Goal: Contribute content: Add original content to the website for others to see

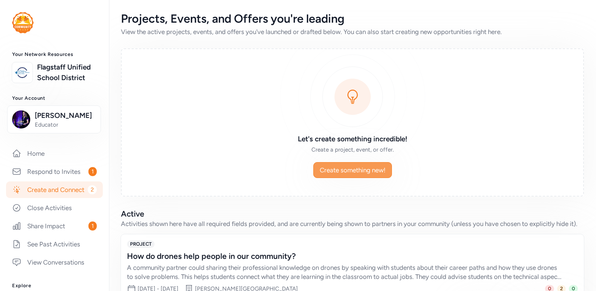
click at [335, 168] on span "Create something new!" at bounding box center [353, 170] width 66 height 9
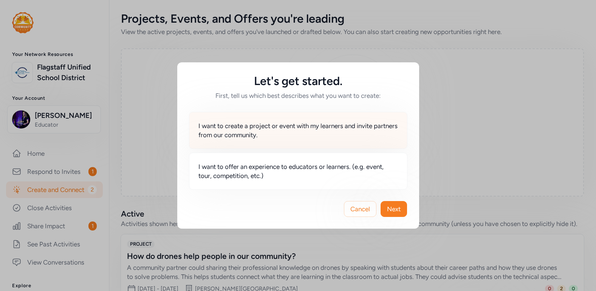
click at [329, 134] on span "I want to create a project or event with my learners and invite partners from o…" at bounding box center [299, 130] width 200 height 18
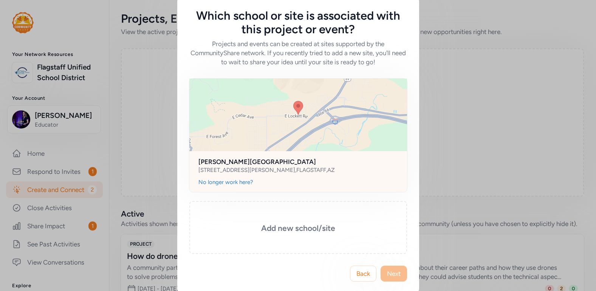
scroll to position [17, 0]
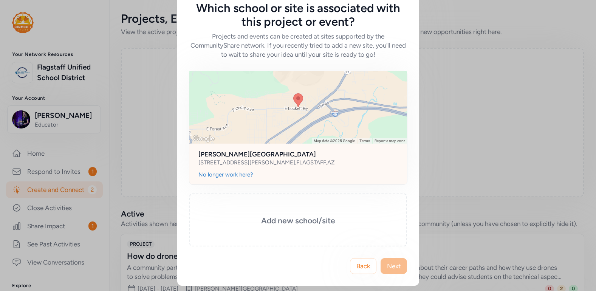
click at [329, 143] on span "Map data ©2025 Google" at bounding box center [334, 141] width 41 height 4
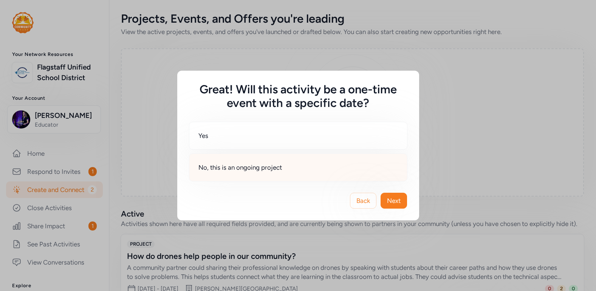
click at [295, 160] on div "No, this is an ongoing project" at bounding box center [298, 168] width 219 height 28
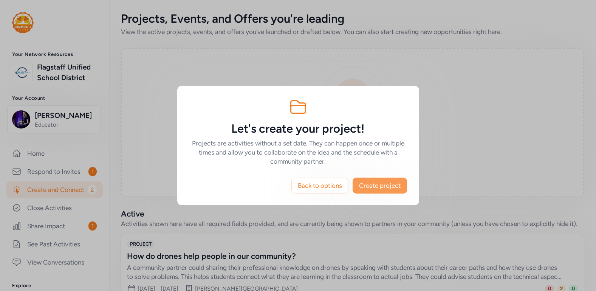
click at [372, 183] on span "Create project" at bounding box center [380, 185] width 42 height 9
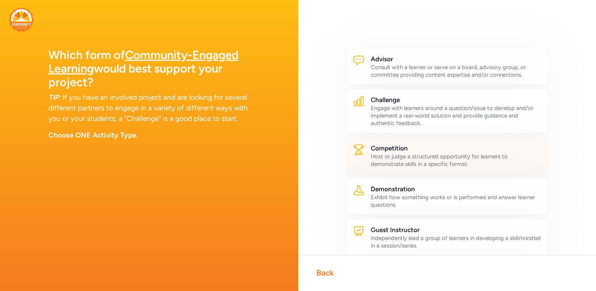
click at [379, 153] on div "Host or judge a structured opportunity for learners to demonstrate skills in a …" at bounding box center [456, 160] width 171 height 15
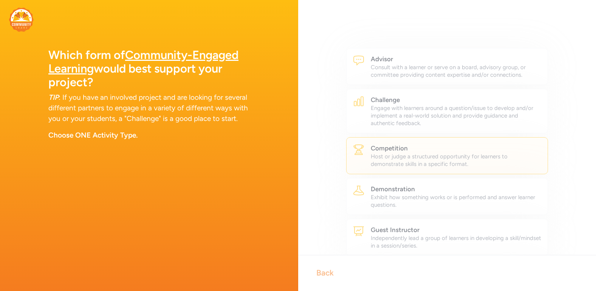
scroll to position [87, 0]
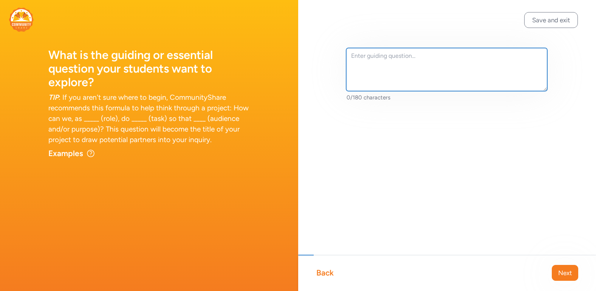
click at [446, 61] on textarea at bounding box center [447, 69] width 202 height 43
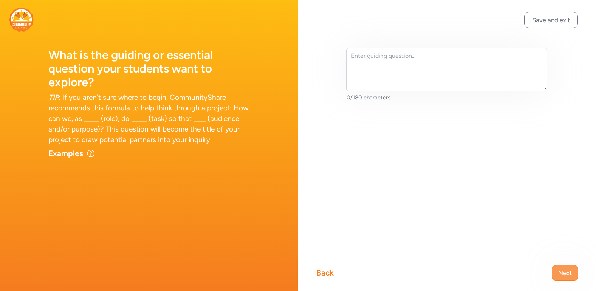
click at [557, 277] on button "Next" at bounding box center [565, 273] width 26 height 16
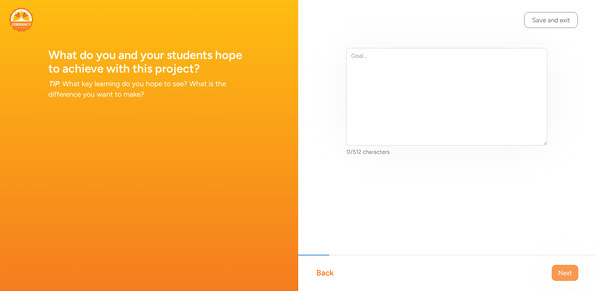
click at [565, 272] on span "Next" at bounding box center [566, 273] width 14 height 9
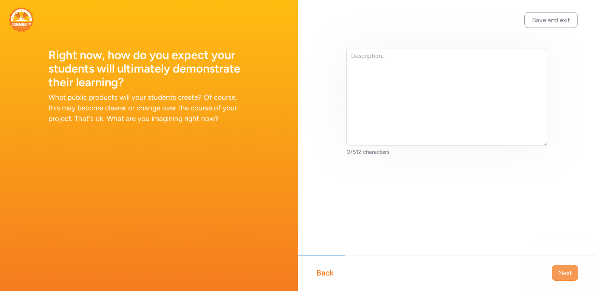
click at [564, 274] on span "Next" at bounding box center [566, 273] width 14 height 9
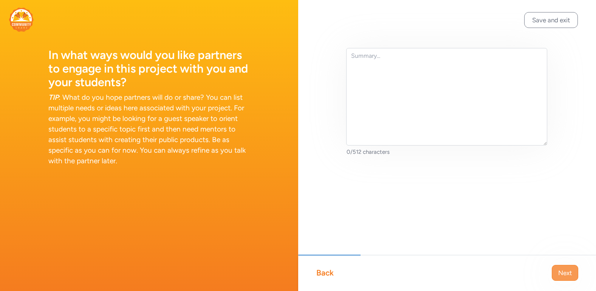
click at [556, 271] on button "Next" at bounding box center [565, 273] width 26 height 16
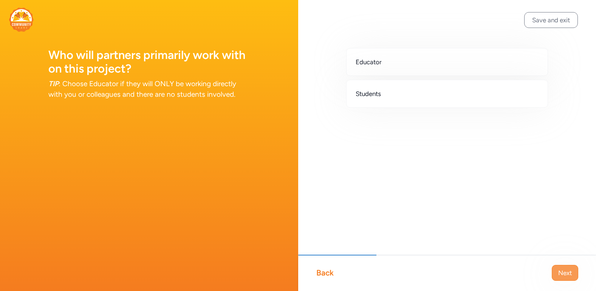
click at [559, 270] on span "Next" at bounding box center [566, 273] width 14 height 9
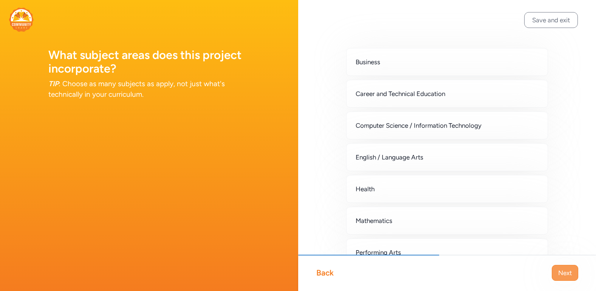
click at [559, 272] on span "Next" at bounding box center [566, 273] width 14 height 9
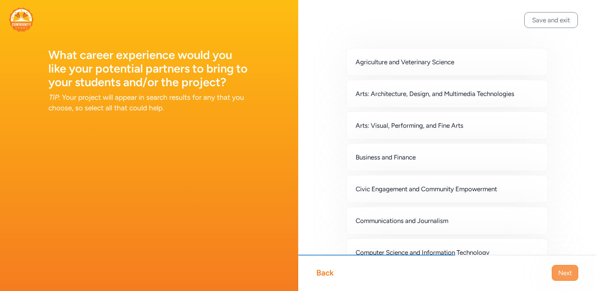
click at [559, 272] on span "Next" at bounding box center [566, 273] width 14 height 9
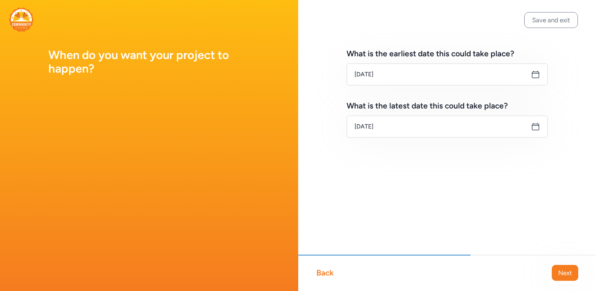
click at [559, 272] on span "Next" at bounding box center [566, 273] width 14 height 9
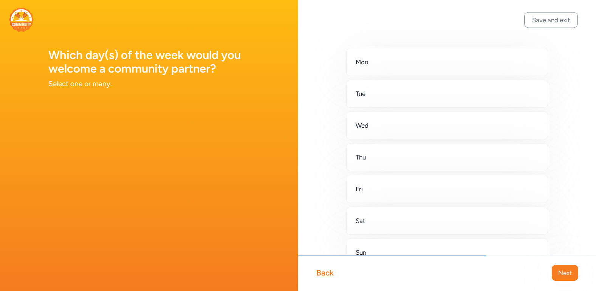
click at [559, 272] on span "Next" at bounding box center [566, 273] width 14 height 9
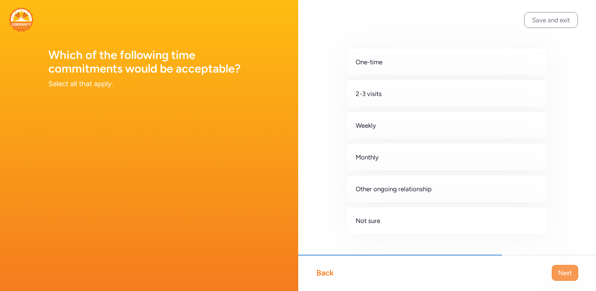
click at [559, 272] on span "Next" at bounding box center [566, 273] width 14 height 9
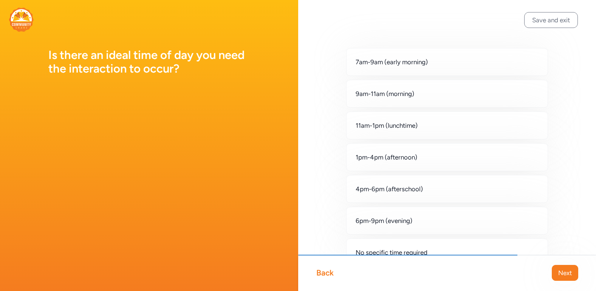
click at [559, 272] on span "Next" at bounding box center [566, 273] width 14 height 9
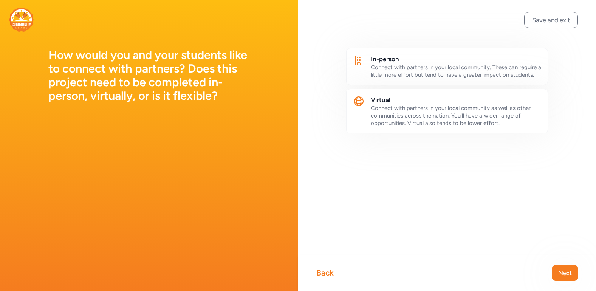
click at [559, 272] on span "Next" at bounding box center [566, 273] width 14 height 9
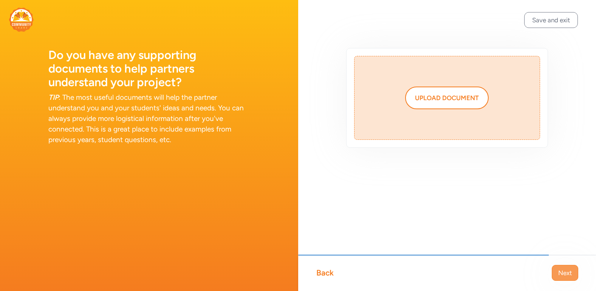
click at [573, 276] on button "Next" at bounding box center [565, 273] width 26 height 16
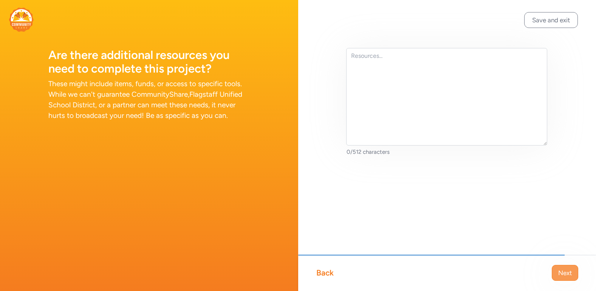
click at [571, 277] on span "Next" at bounding box center [566, 273] width 14 height 9
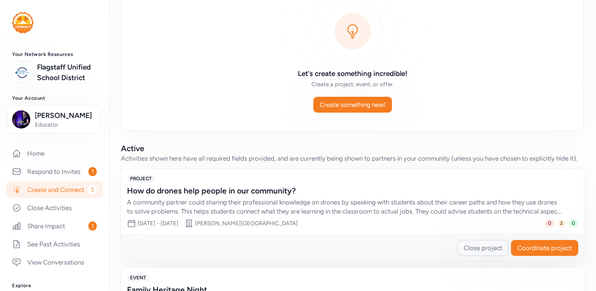
scroll to position [75, 0]
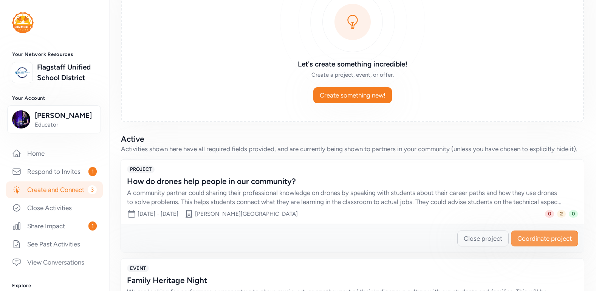
click at [535, 240] on span "Coordinate project" at bounding box center [545, 238] width 54 height 9
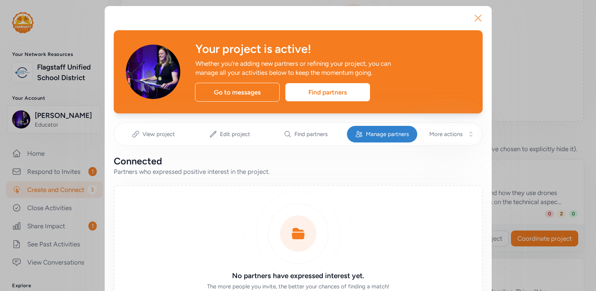
click at [479, 12] on icon "button" at bounding box center [478, 18] width 12 height 12
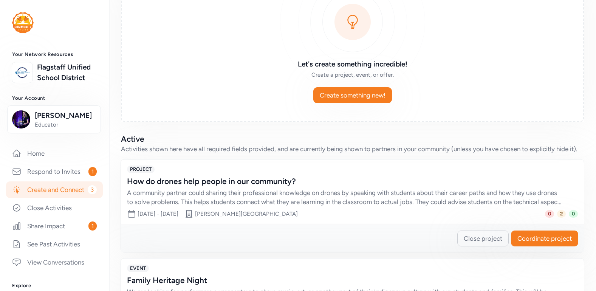
click at [290, 192] on div "A community partner could sharing their professional knowledge on drones by spe…" at bounding box center [345, 197] width 436 height 18
click at [540, 244] on button "Coordinate project" at bounding box center [544, 239] width 67 height 16
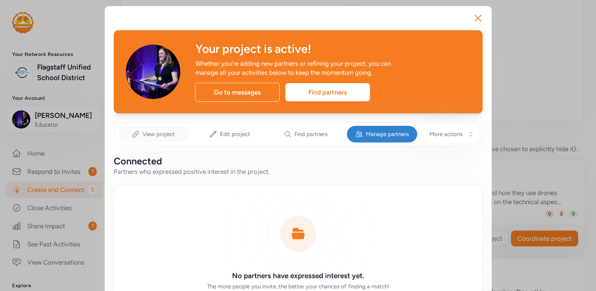
click at [166, 134] on span "View project" at bounding box center [159, 134] width 33 height 8
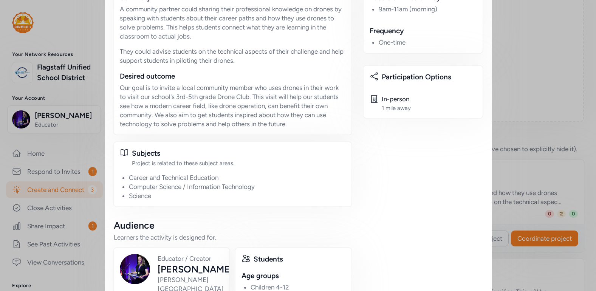
scroll to position [276, 0]
